Goal: Register for event/course

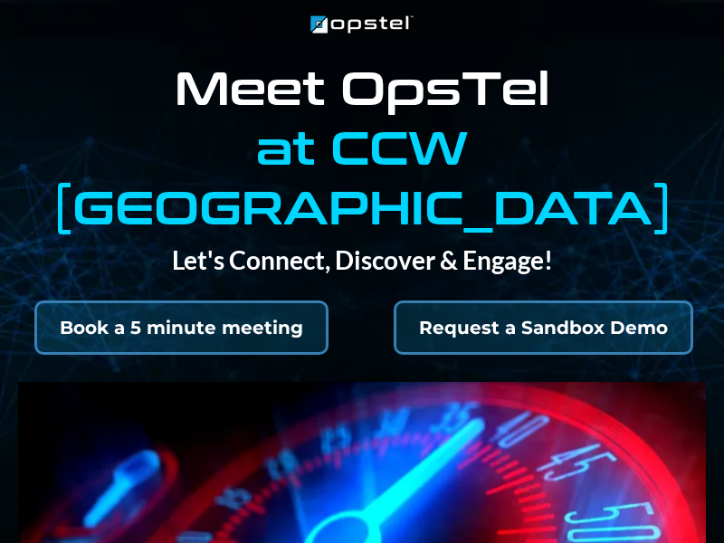
select select "*"
select select "****"
